Goal: Task Accomplishment & Management: Use online tool/utility

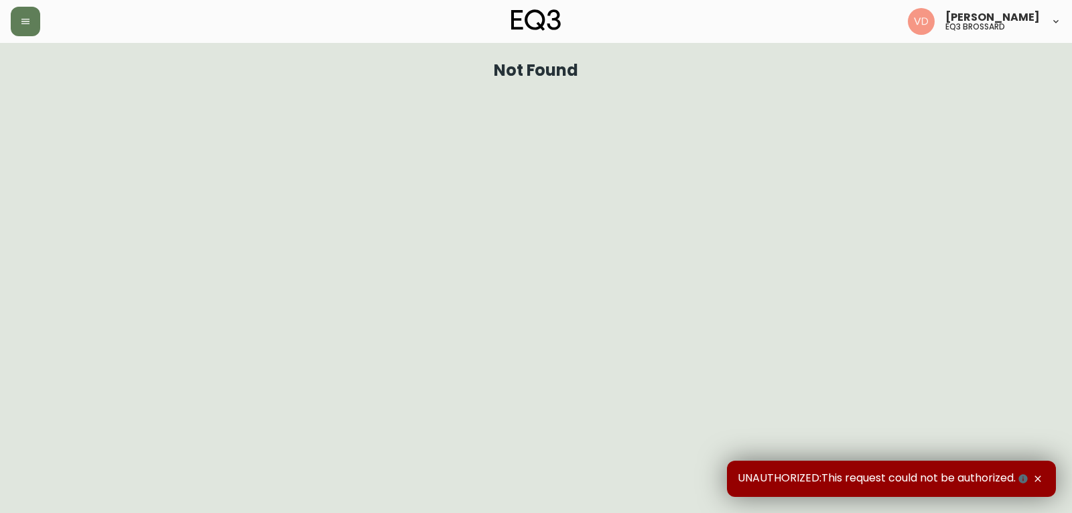
click at [702, 87] on html "[PERSON_NAME] eq3 [PERSON_NAME] Not Found UNAUTHORIZED:This request could not b…" at bounding box center [536, 43] width 1072 height 87
